Goal: Task Accomplishment & Management: Use online tool/utility

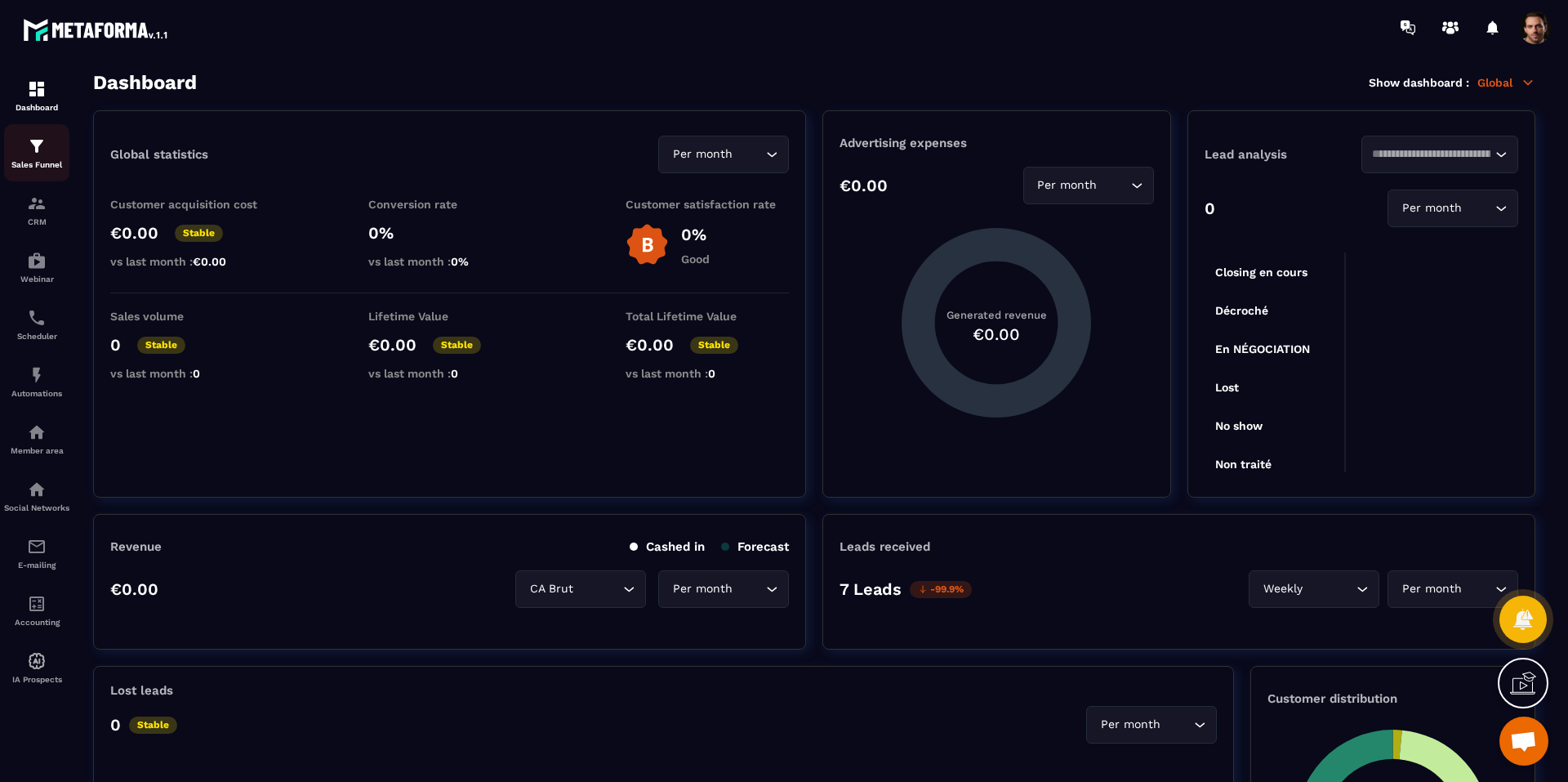
click at [30, 165] on p "Sales Funnel" at bounding box center [37, 164] width 65 height 9
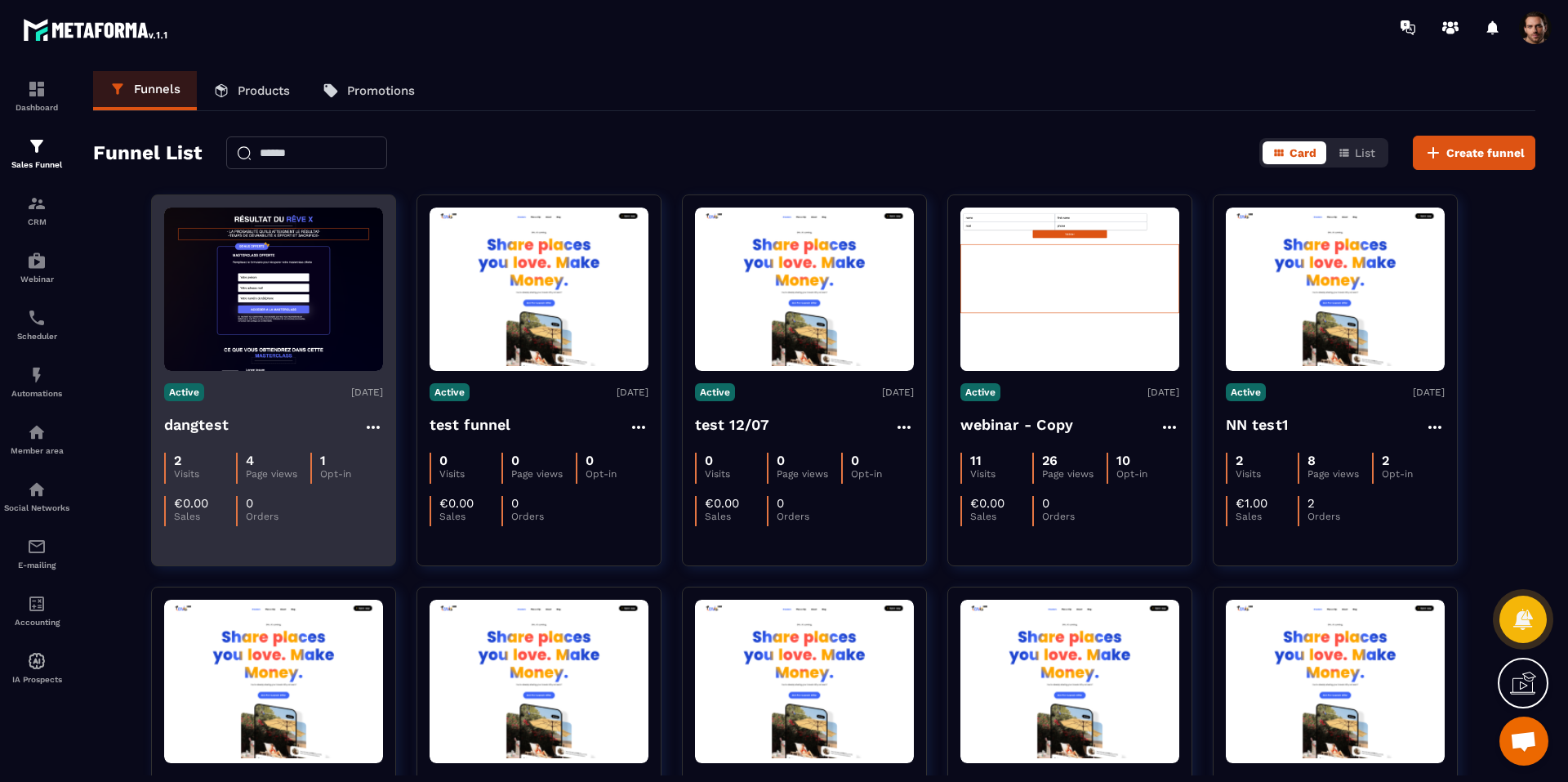
click at [272, 308] on figure at bounding box center [273, 289] width 219 height 163
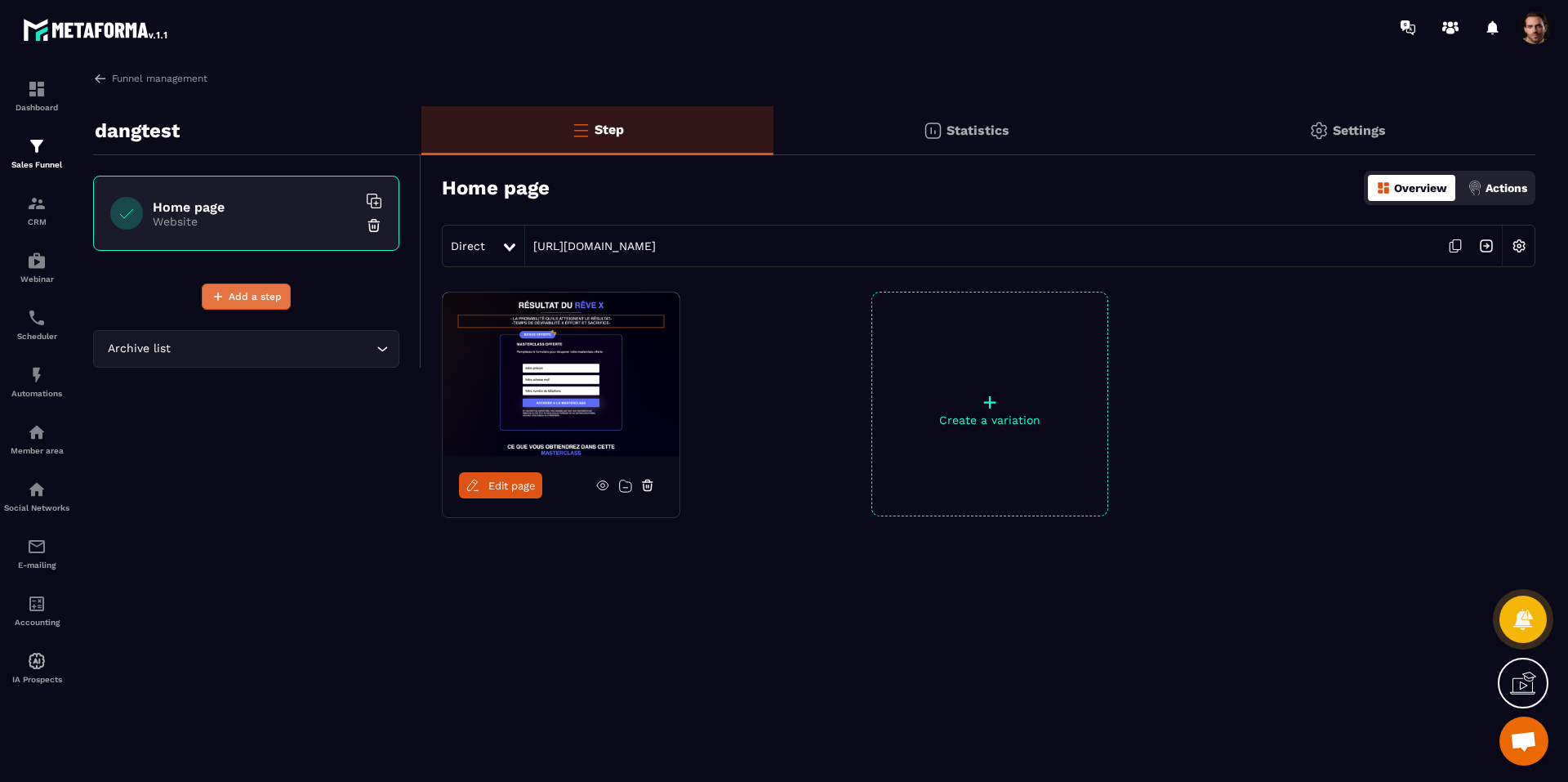
click at [276, 297] on span "Add a step" at bounding box center [255, 296] width 53 height 16
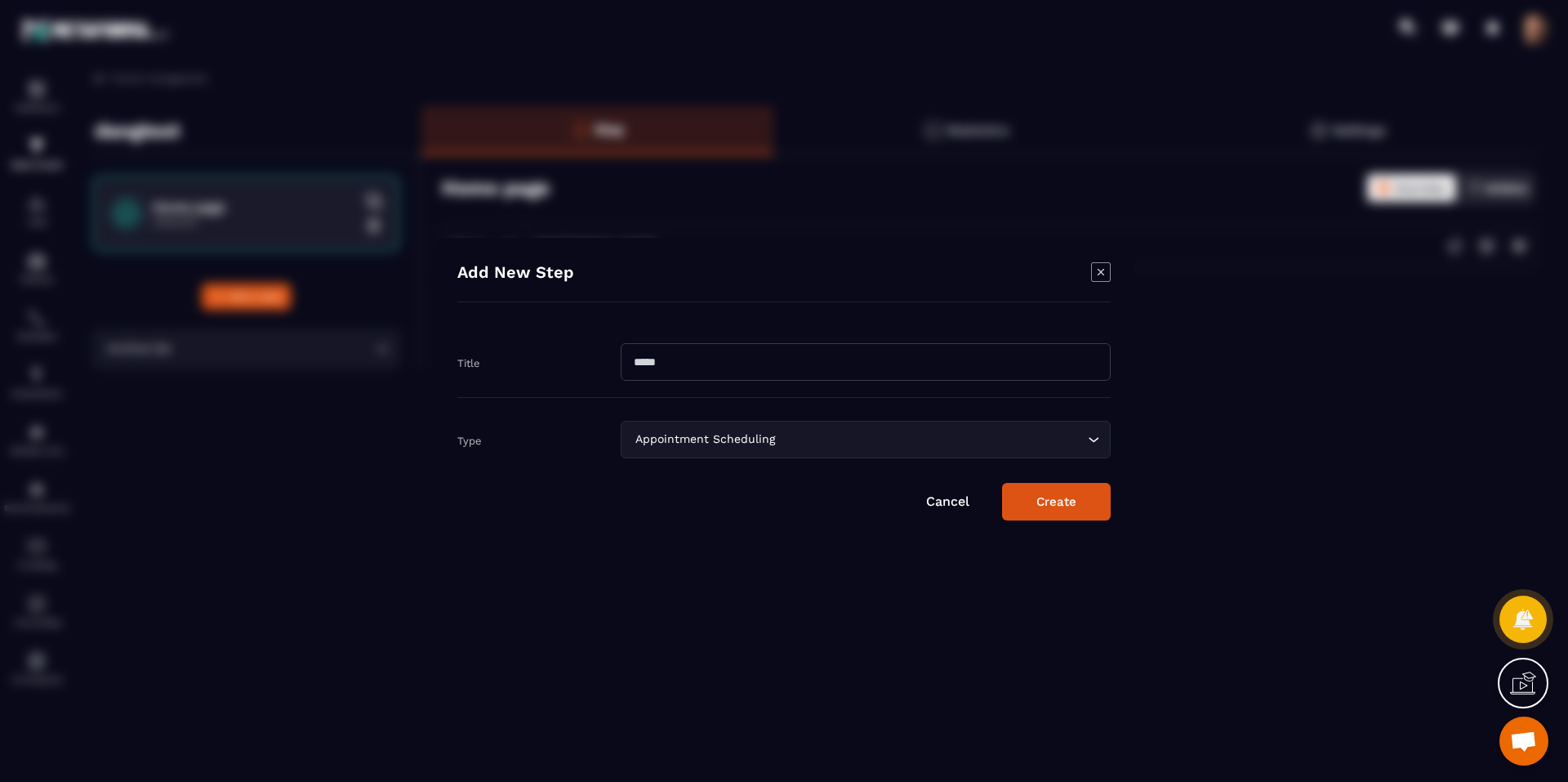
click at [727, 359] on input "Modal window" at bounding box center [865, 362] width 490 height 38
type input "*"
type input "***"
click at [1097, 506] on button "Create" at bounding box center [1056, 502] width 109 height 38
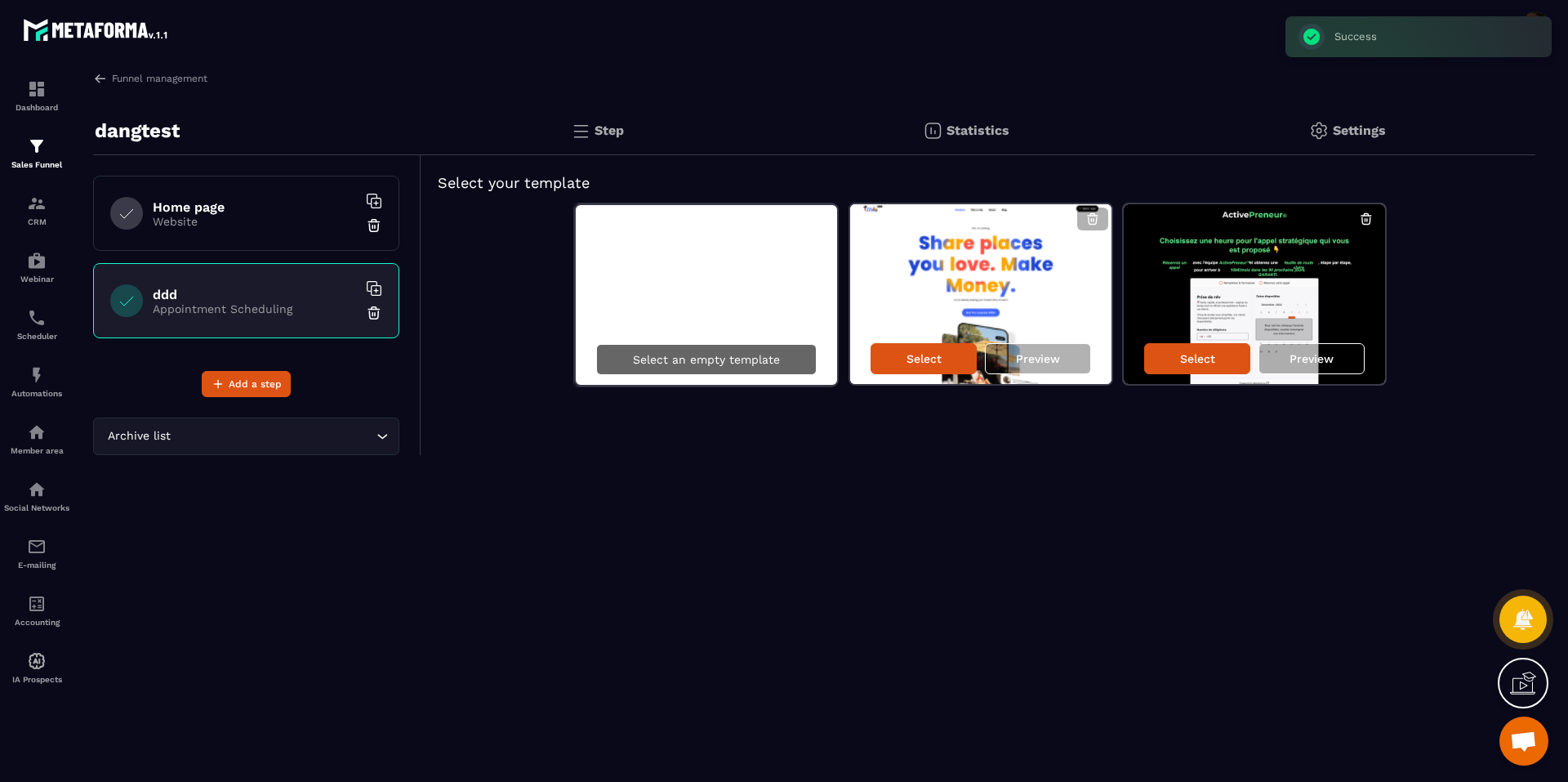
click at [659, 366] on div "Select an empty template" at bounding box center [707, 359] width 220 height 31
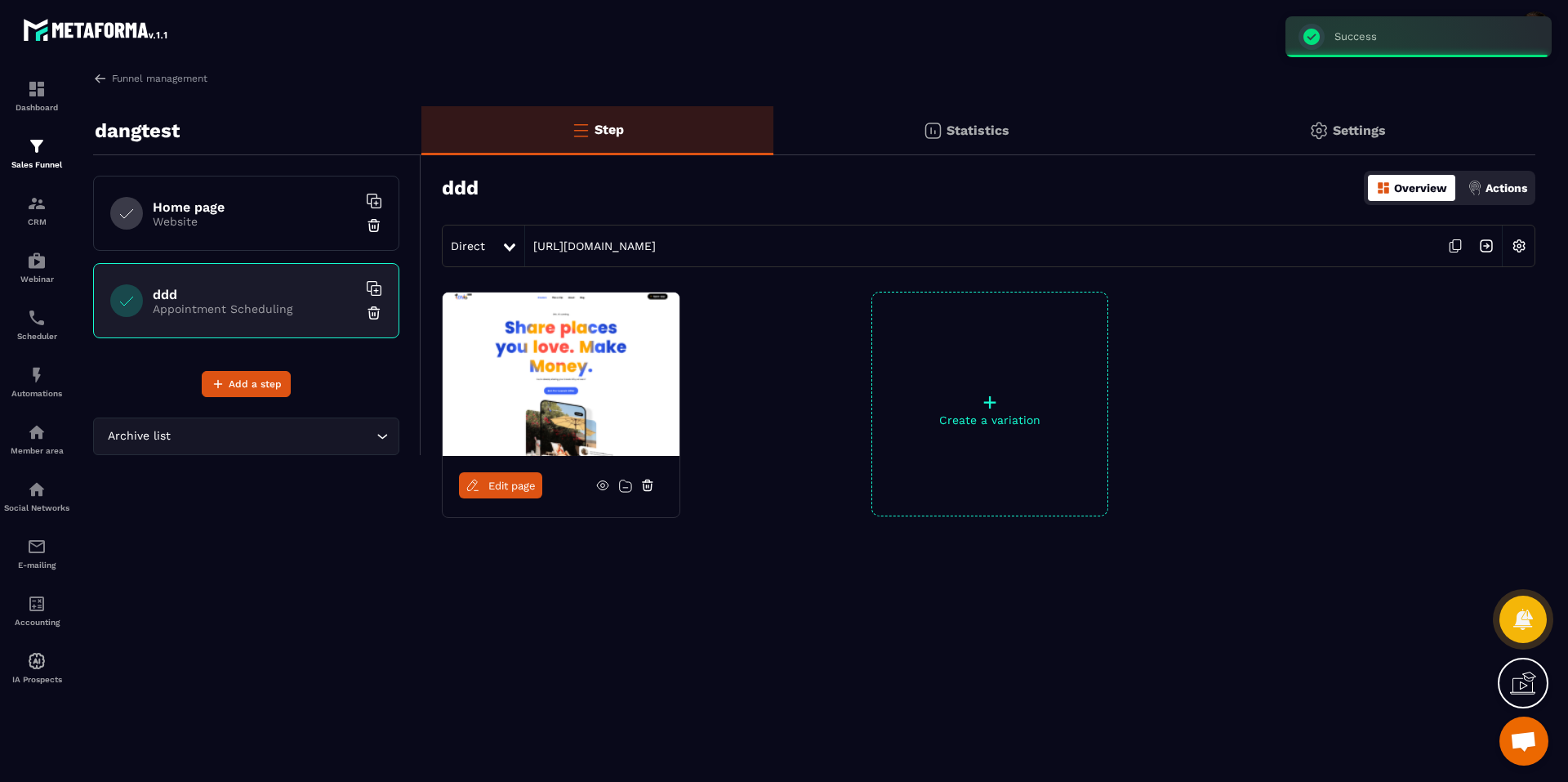
click at [501, 480] on span "Edit page" at bounding box center [511, 485] width 47 height 12
